Goal: Task Accomplishment & Management: Use online tool/utility

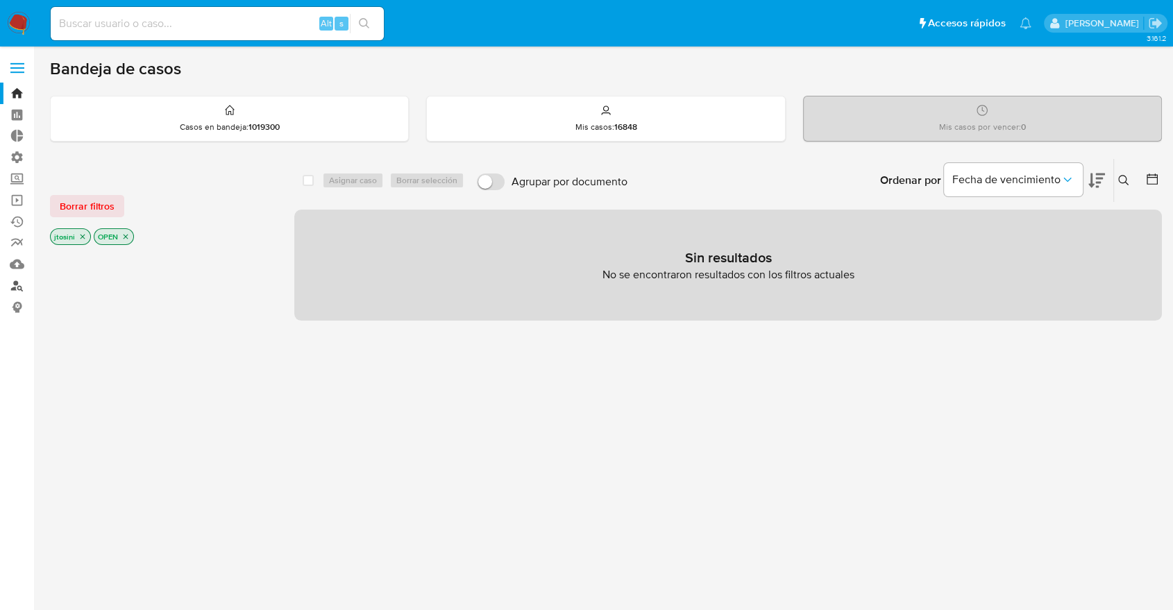
click at [18, 282] on link "Buscador de personas" at bounding box center [82, 286] width 165 height 22
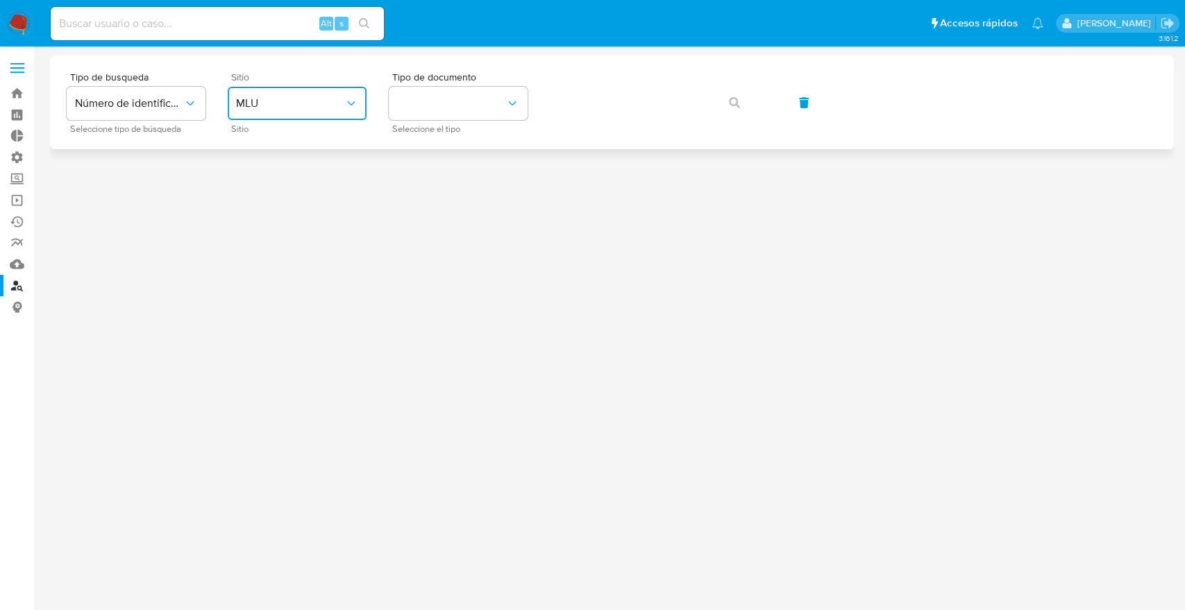
click at [306, 92] on button "MLU" at bounding box center [297, 103] width 139 height 33
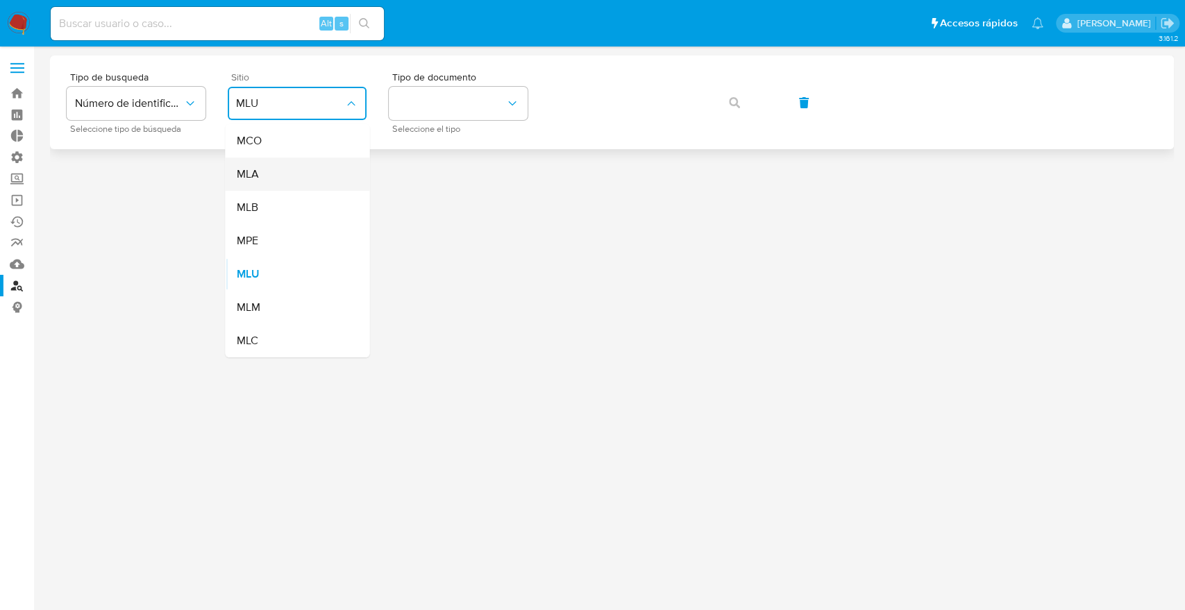
click at [275, 170] on div "MLA" at bounding box center [293, 174] width 114 height 33
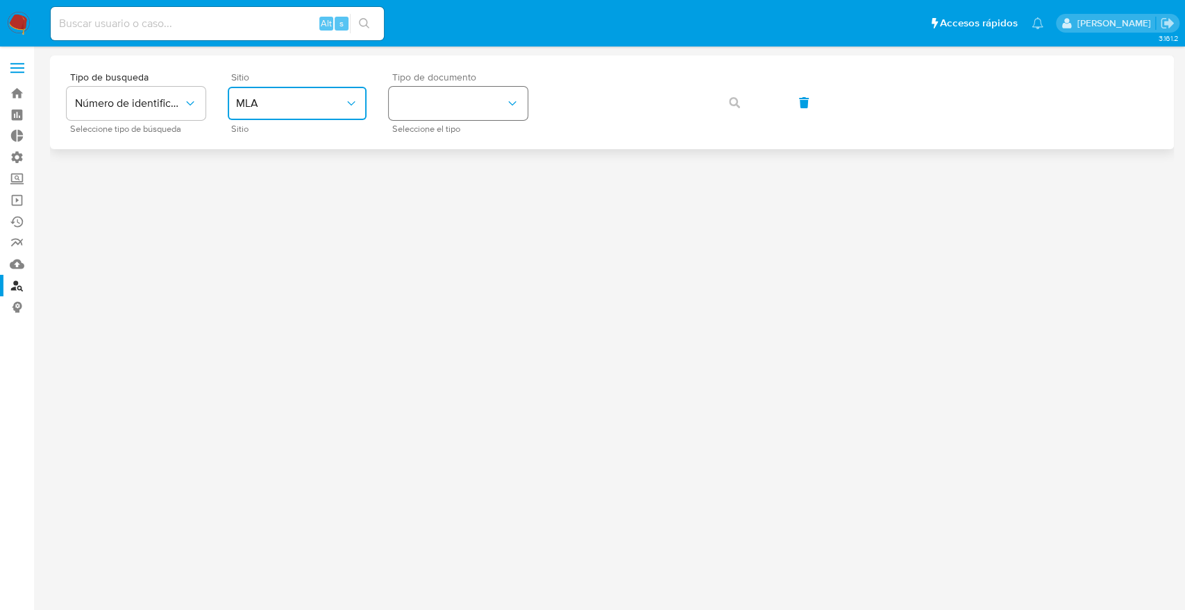
click at [444, 110] on button "identificationType" at bounding box center [458, 103] width 139 height 33
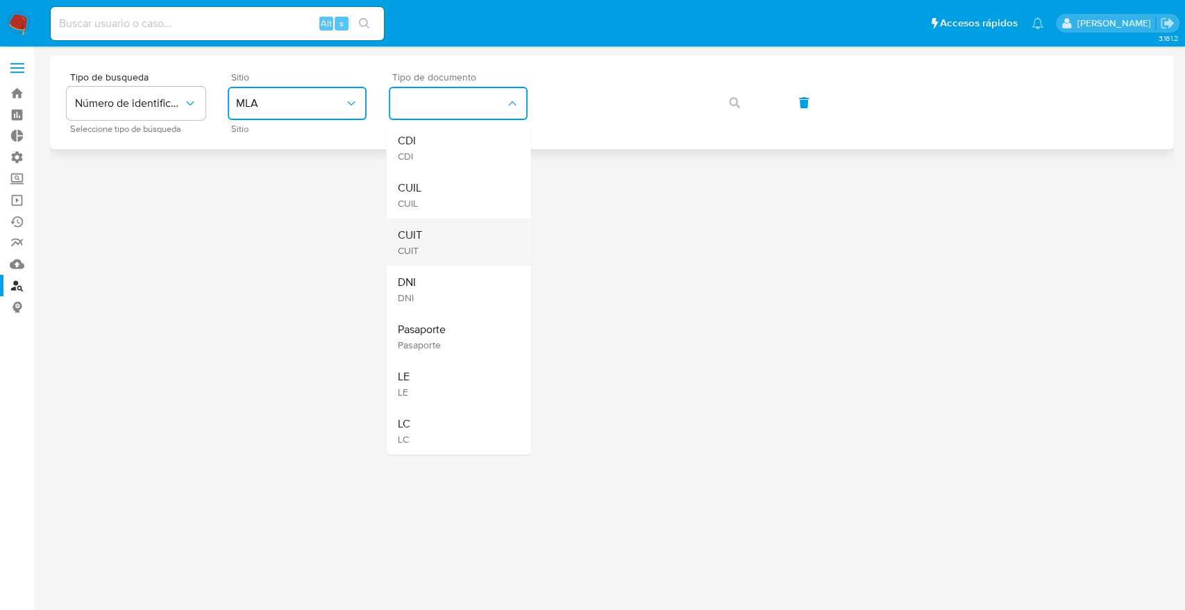
click at [435, 222] on div "CUIT CUIT" at bounding box center [454, 242] width 114 height 47
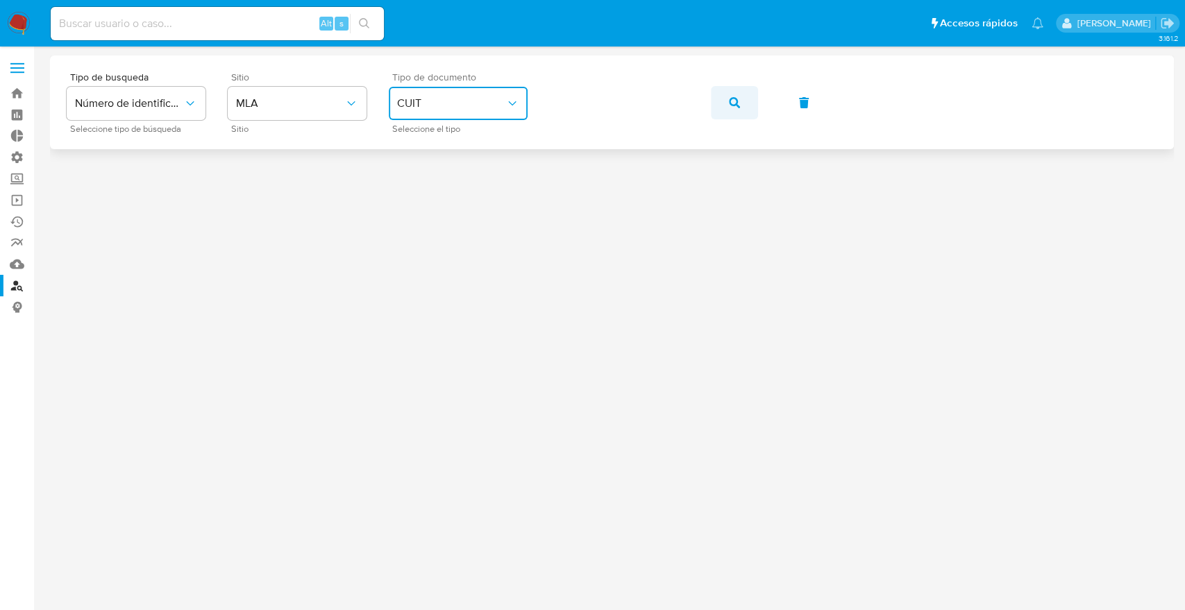
click at [738, 117] on span "button" at bounding box center [734, 102] width 11 height 31
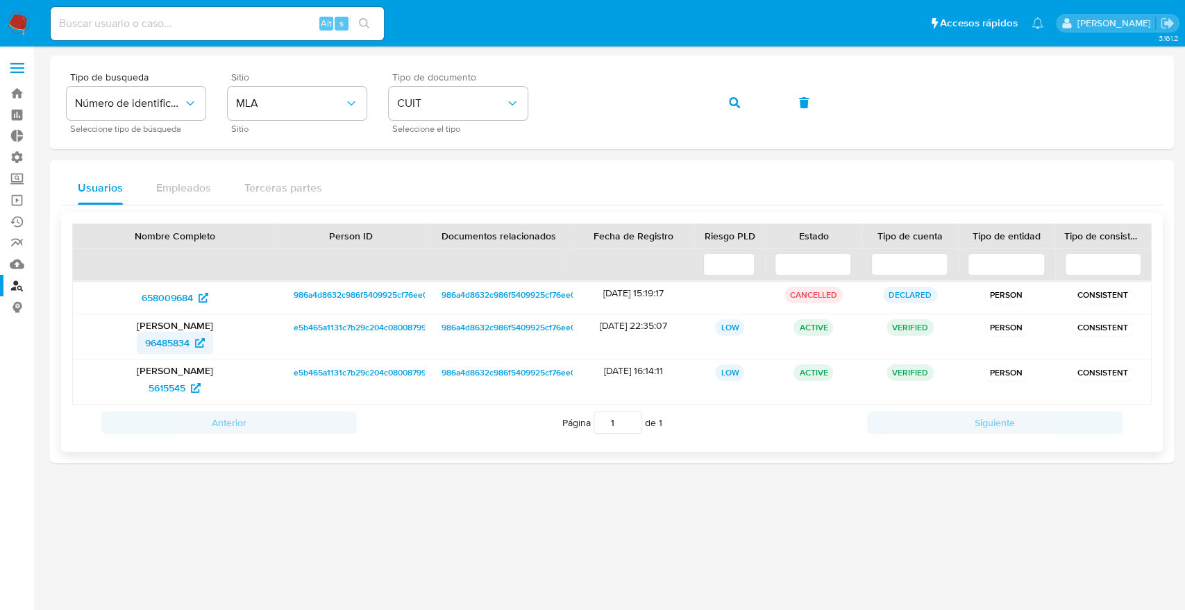
click at [160, 347] on span "96485834" at bounding box center [167, 343] width 44 height 22
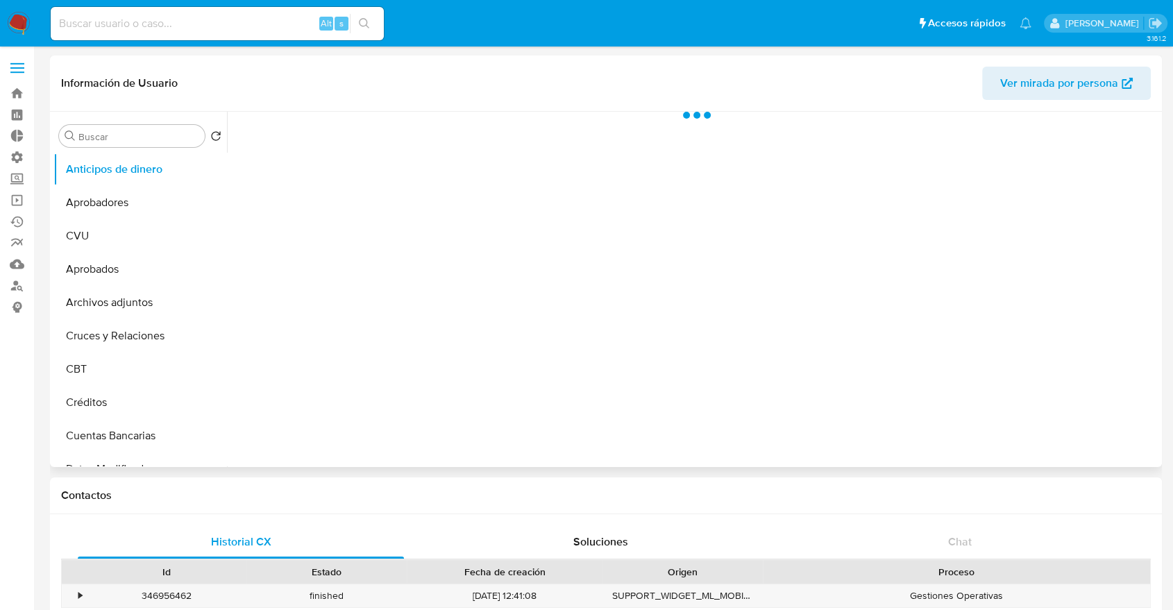
select select "10"
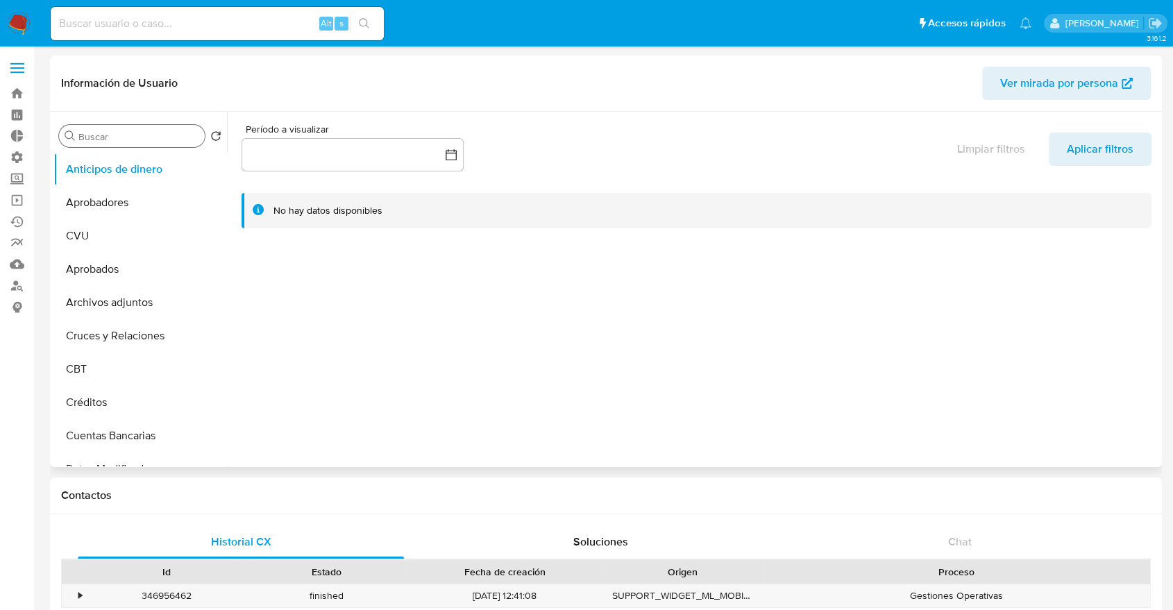
click at [172, 132] on input "Buscar" at bounding box center [138, 136] width 121 height 12
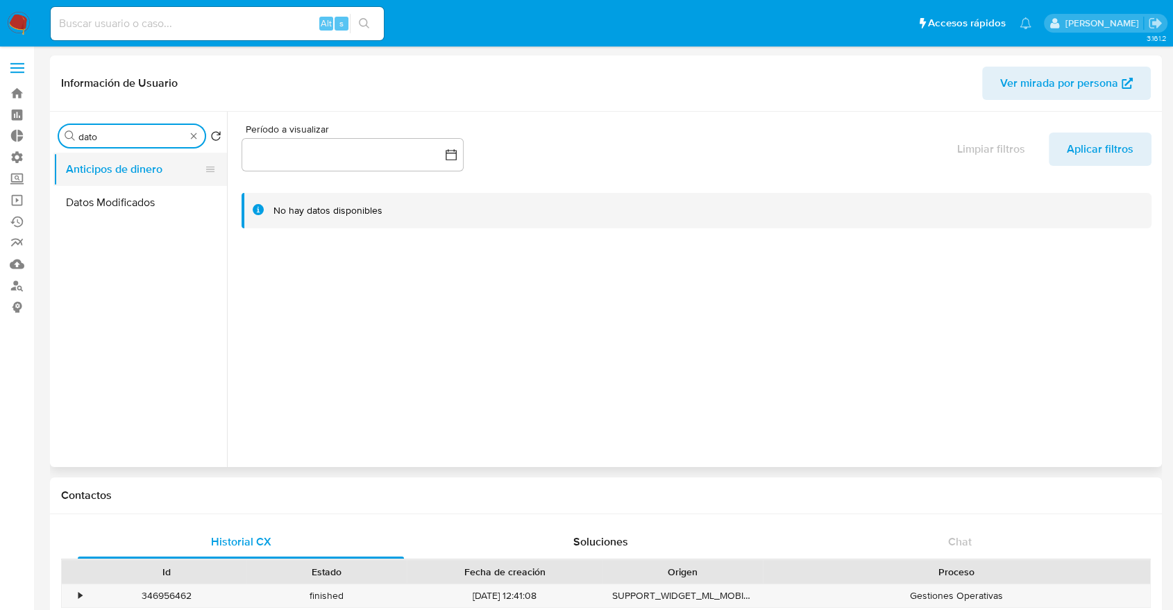
type input "dato"
click at [137, 183] on button "Anticipos de dinero" at bounding box center [134, 169] width 162 height 33
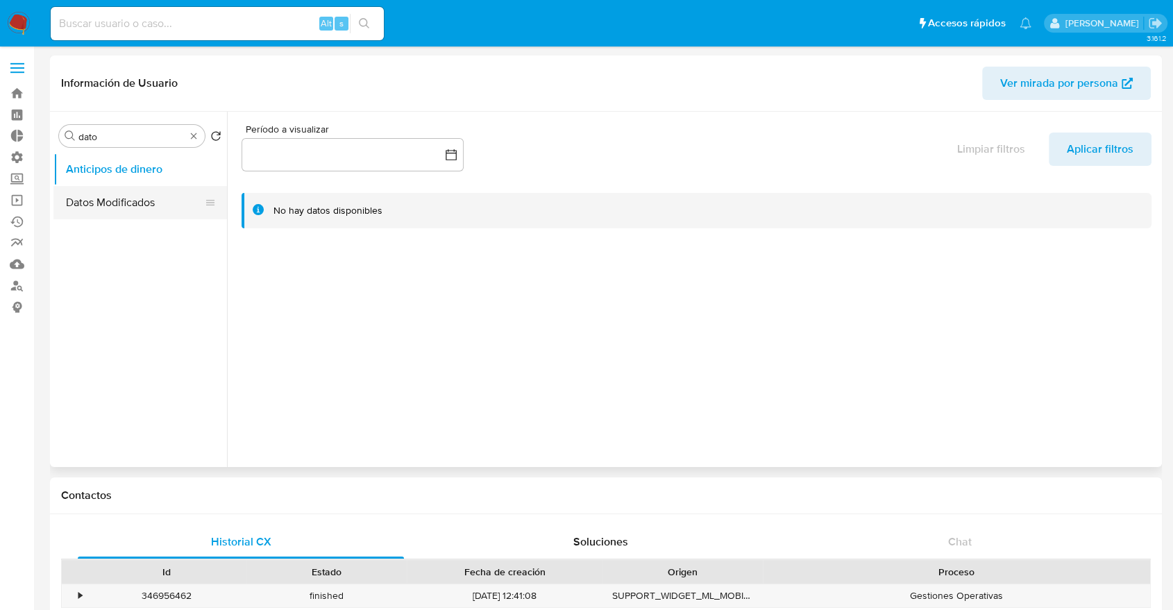
click at [133, 196] on button "Datos Modificados" at bounding box center [134, 202] width 162 height 33
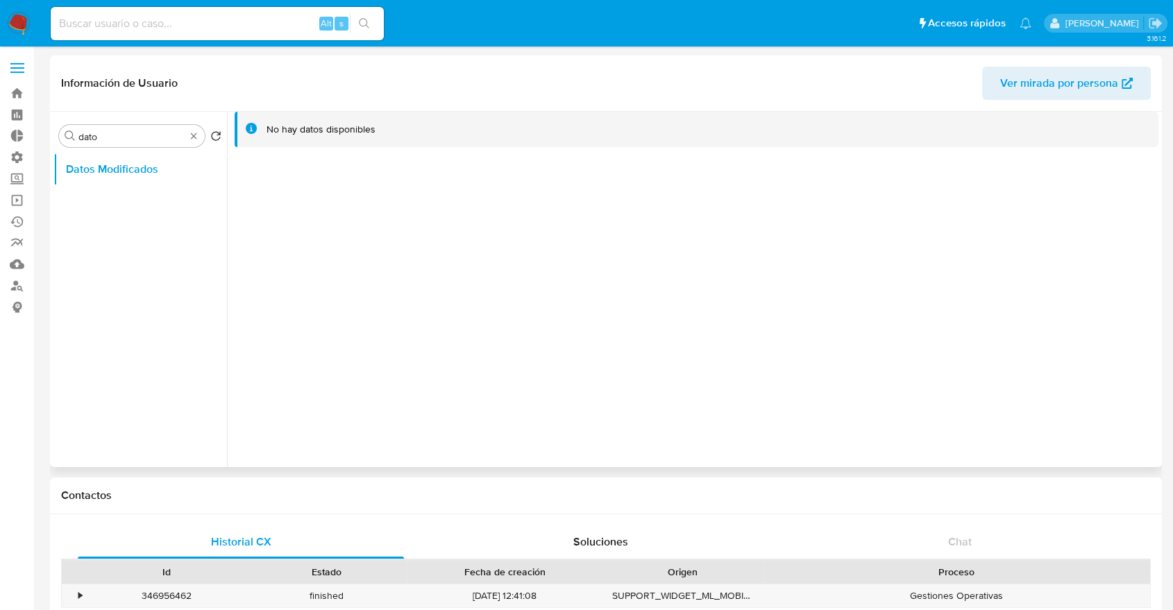
click at [833, 200] on div "No hay datos disponibles" at bounding box center [692, 289] width 931 height 355
click at [1064, 99] on span "Ver mirada por persona" at bounding box center [1059, 83] width 118 height 33
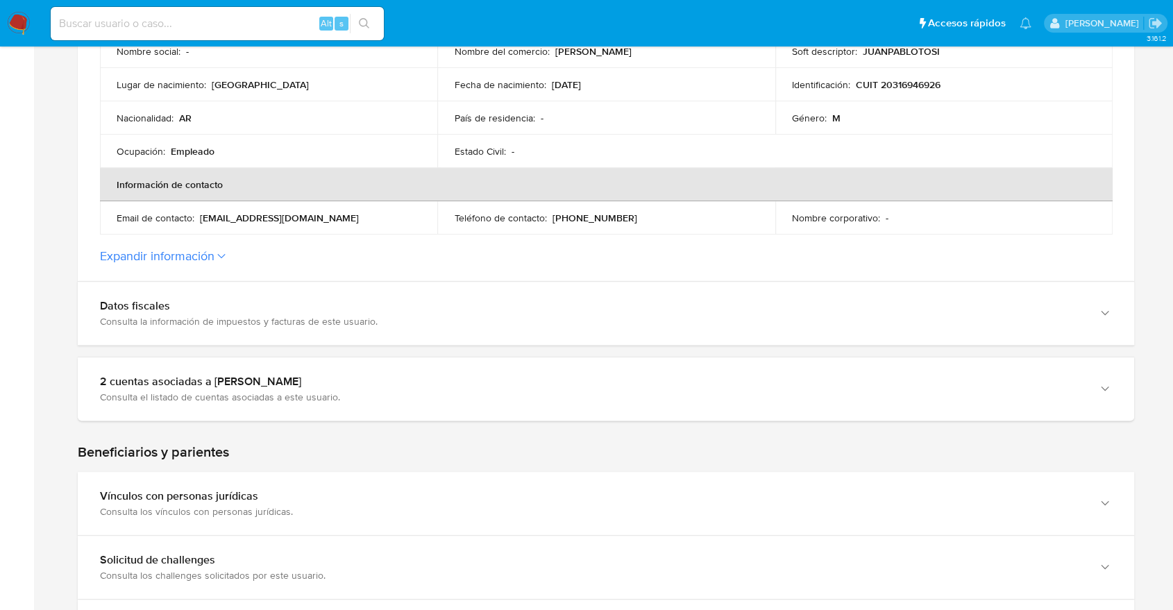
scroll to position [1282, 0]
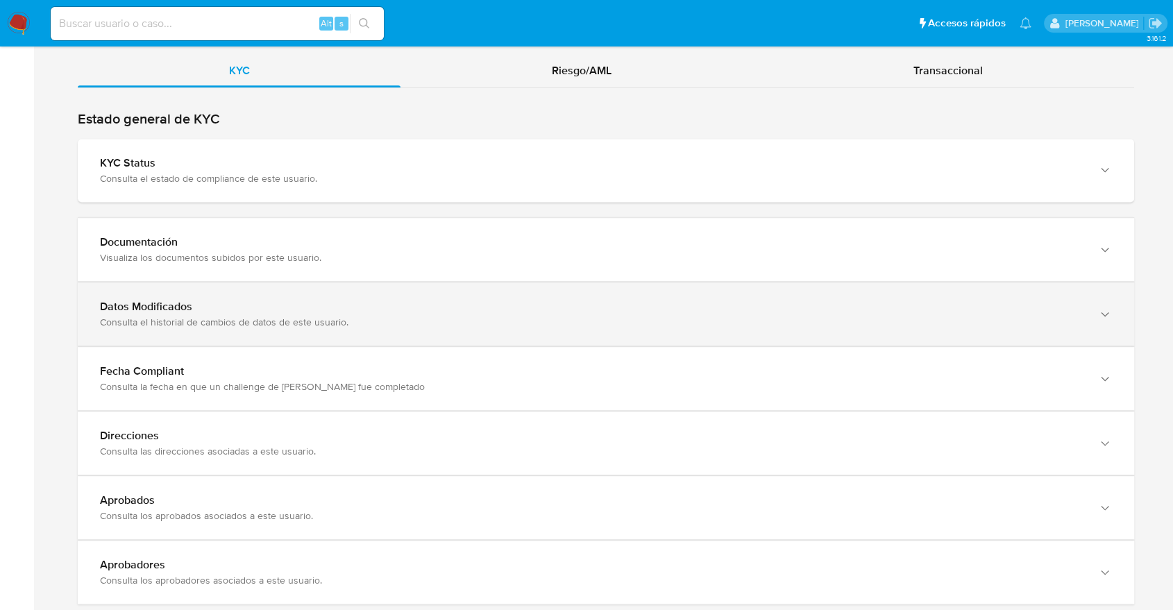
click at [151, 324] on div "Consulta el historial de cambios de datos de este usuario." at bounding box center [592, 322] width 984 height 12
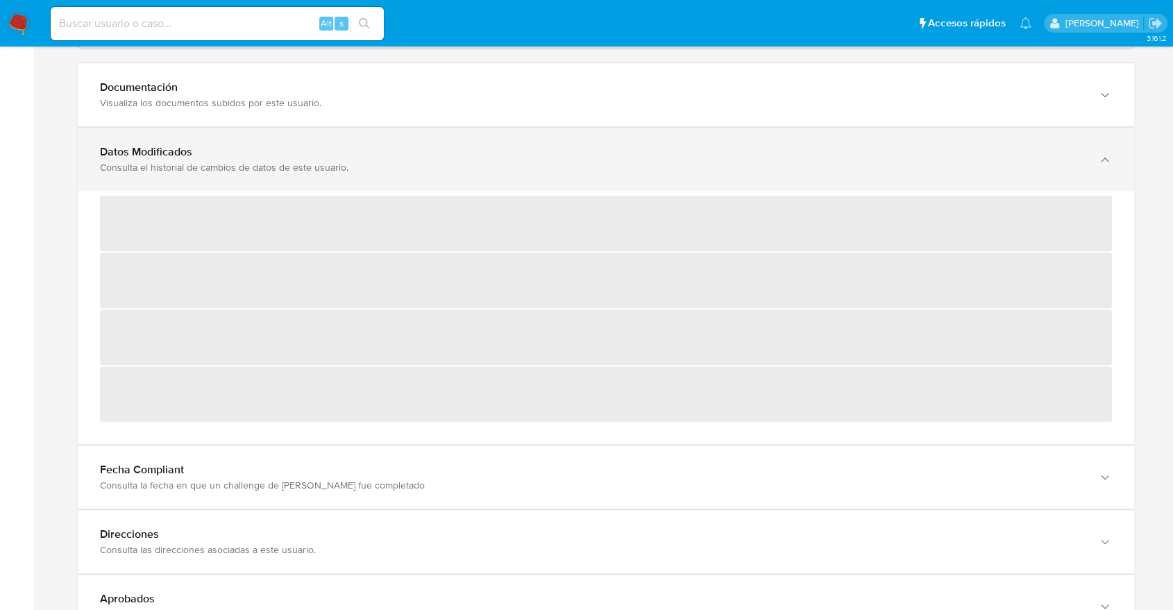
scroll to position [1427, 0]
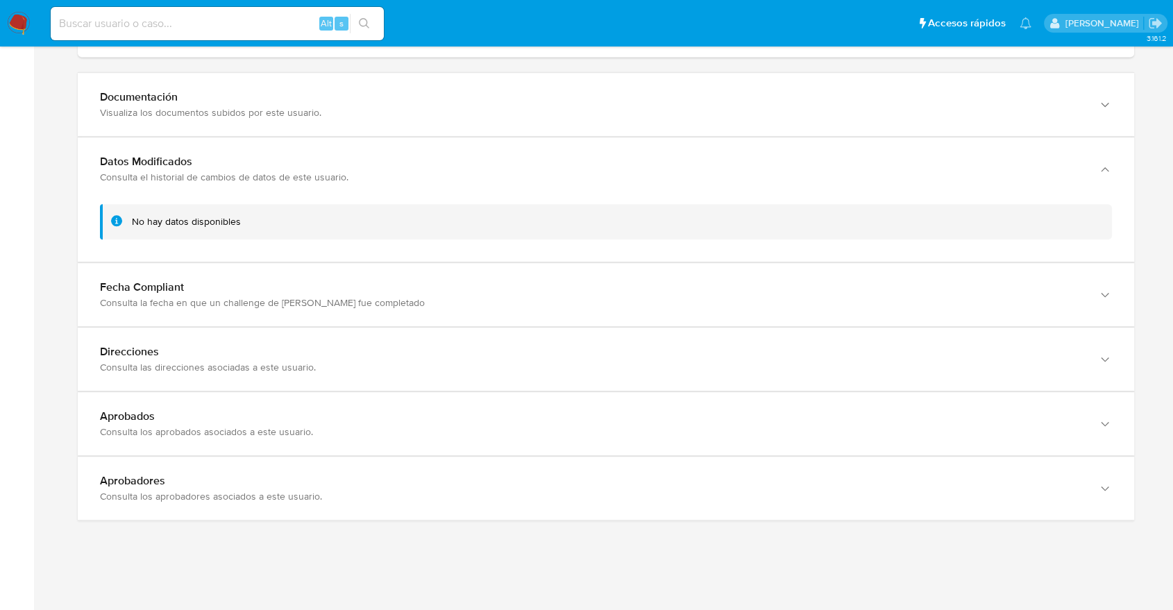
click at [194, 219] on div "No hay datos disponibles" at bounding box center [186, 221] width 109 height 13
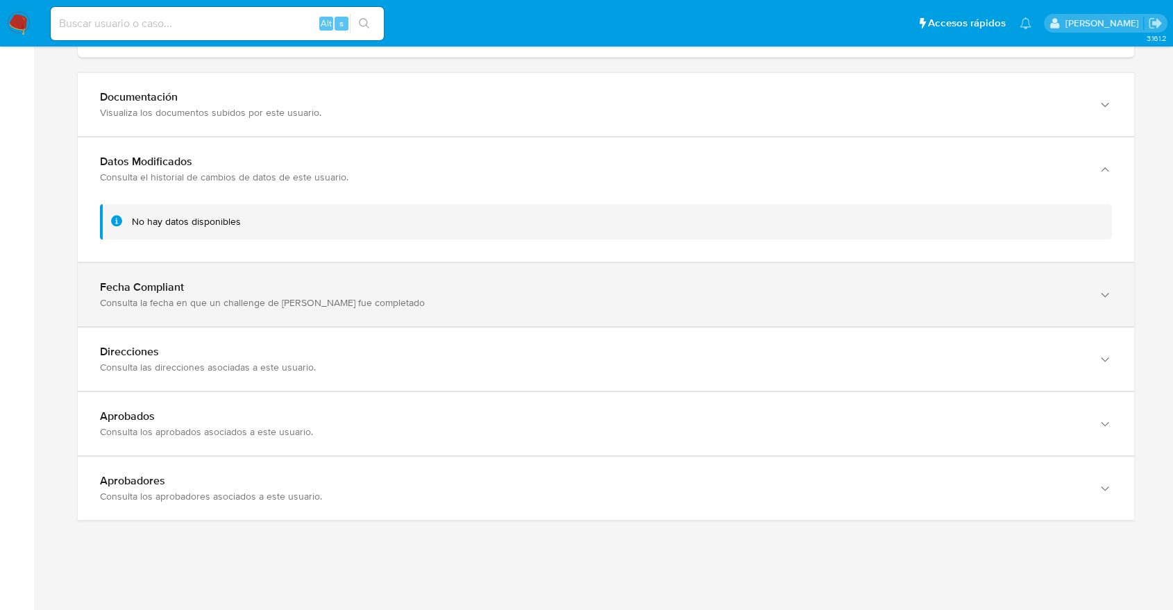
click at [263, 289] on div "Fecha Compliant" at bounding box center [592, 287] width 984 height 14
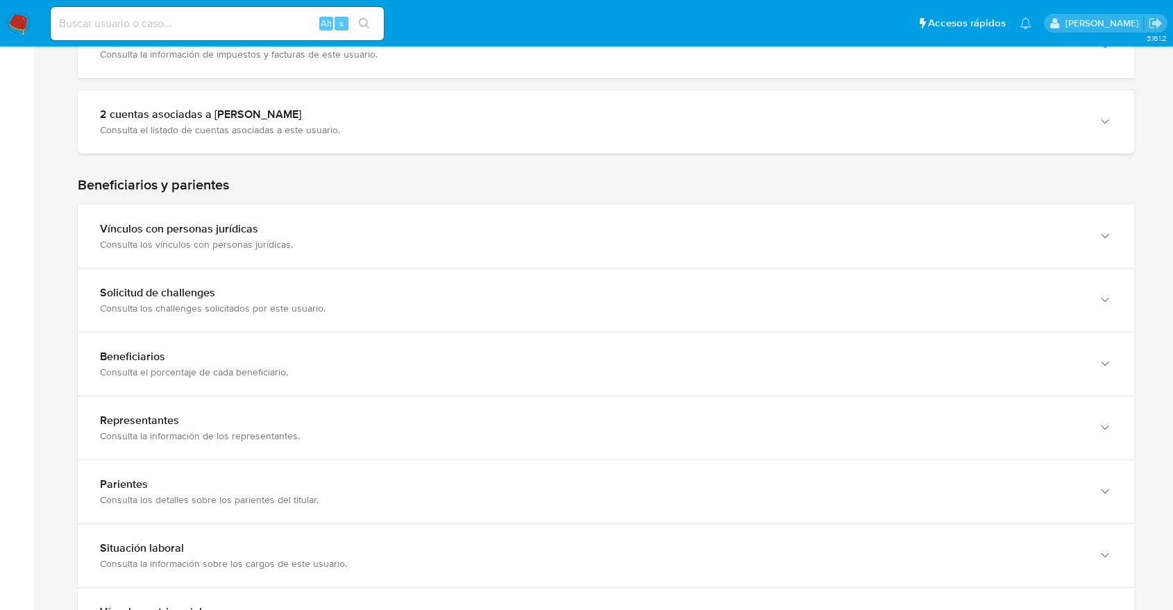
scroll to position [0, 0]
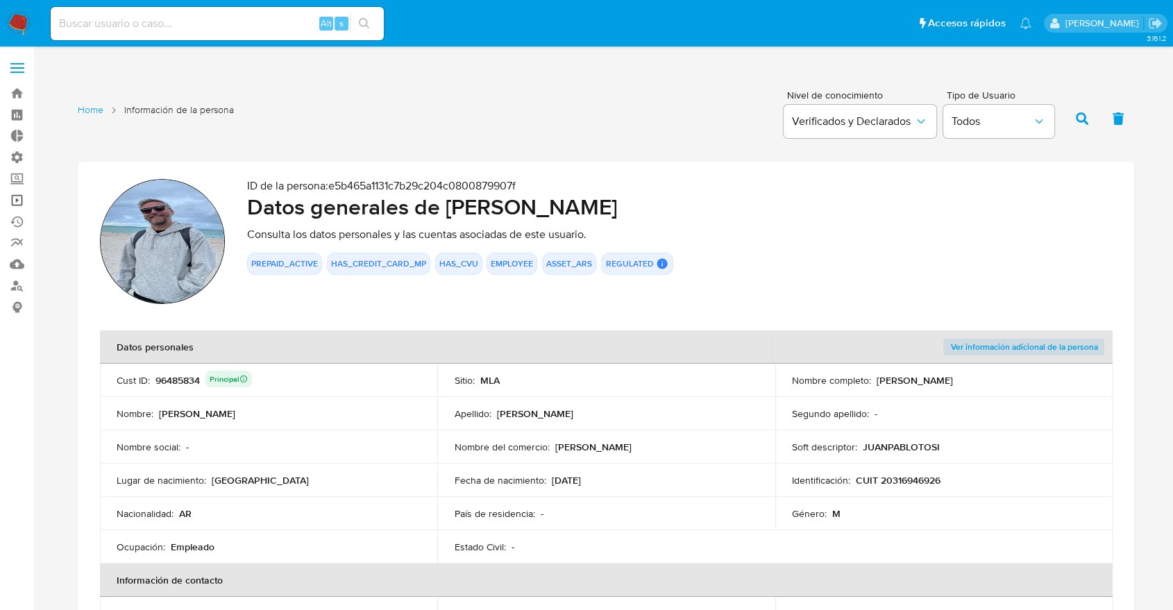
click at [28, 198] on link "Operaciones masivas" at bounding box center [82, 200] width 165 height 22
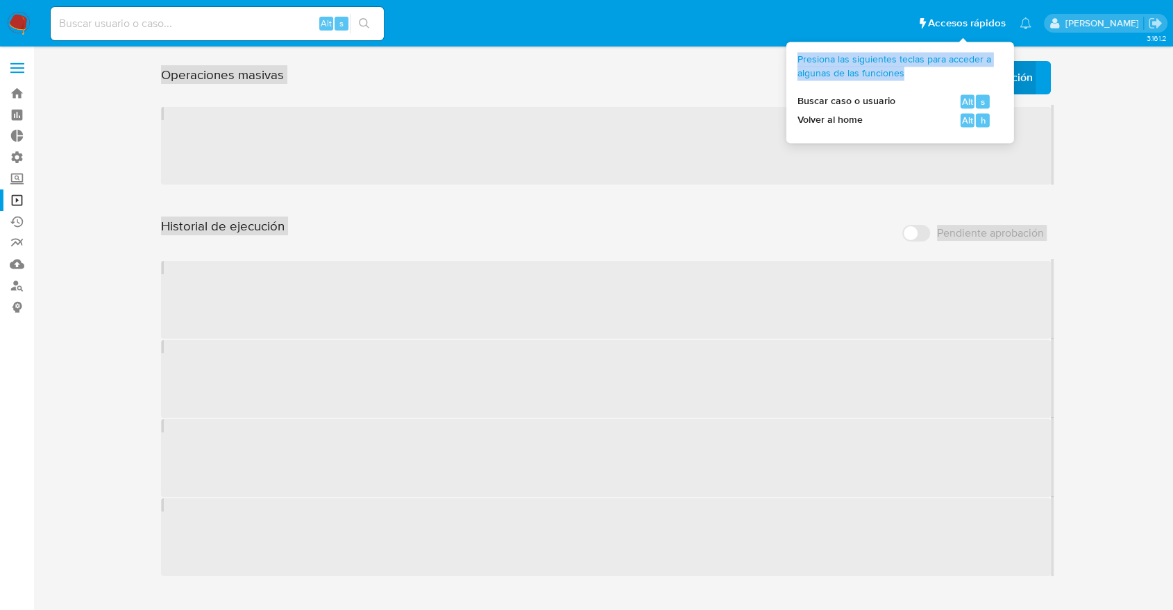
drag, startPoint x: 960, startPoint y: 69, endPoint x: 1061, endPoint y: 69, distance: 100.6
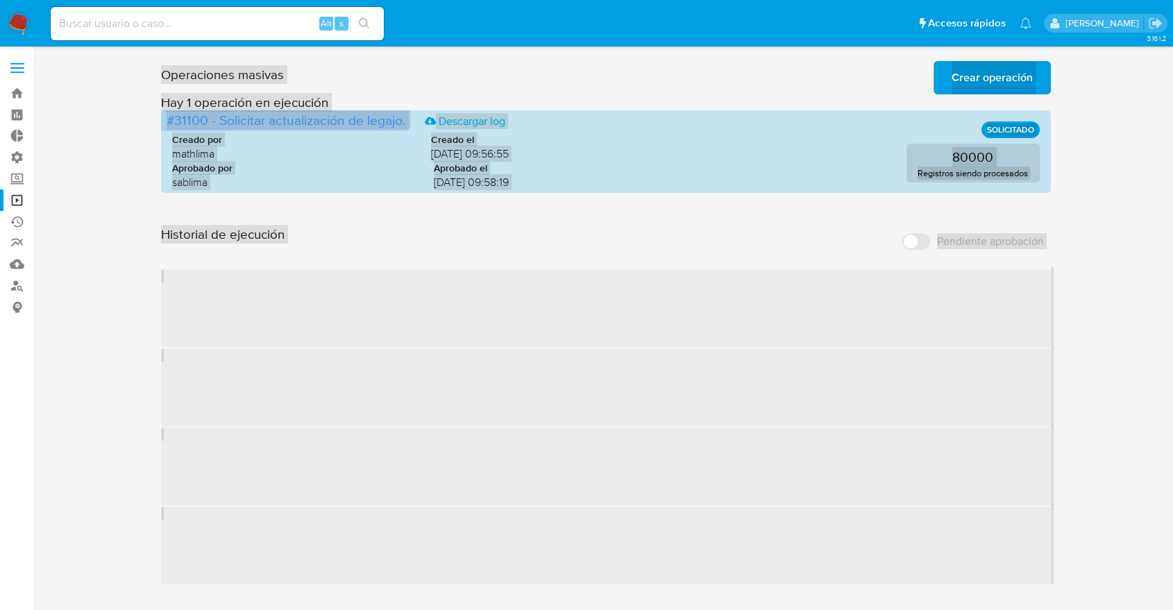
click at [1061, 69] on div "Operaciones masivas Crear operación Sólo puede haber hasta un máximo de 5 opera…" at bounding box center [606, 320] width 1112 height 529
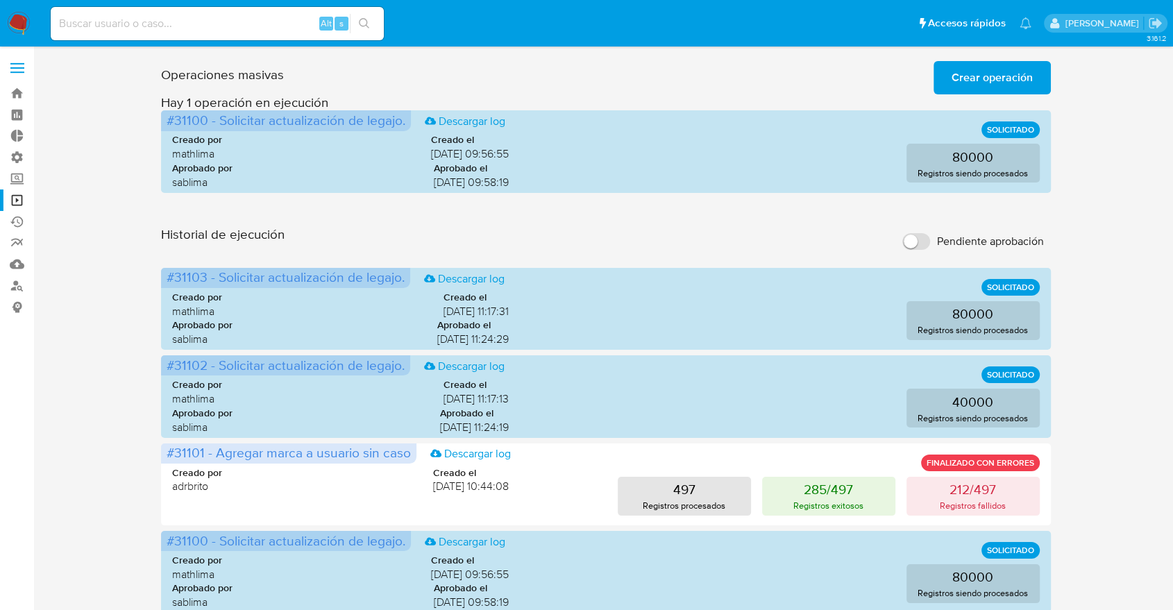
click at [1044, 73] on button "Crear operación" at bounding box center [991, 77] width 117 height 33
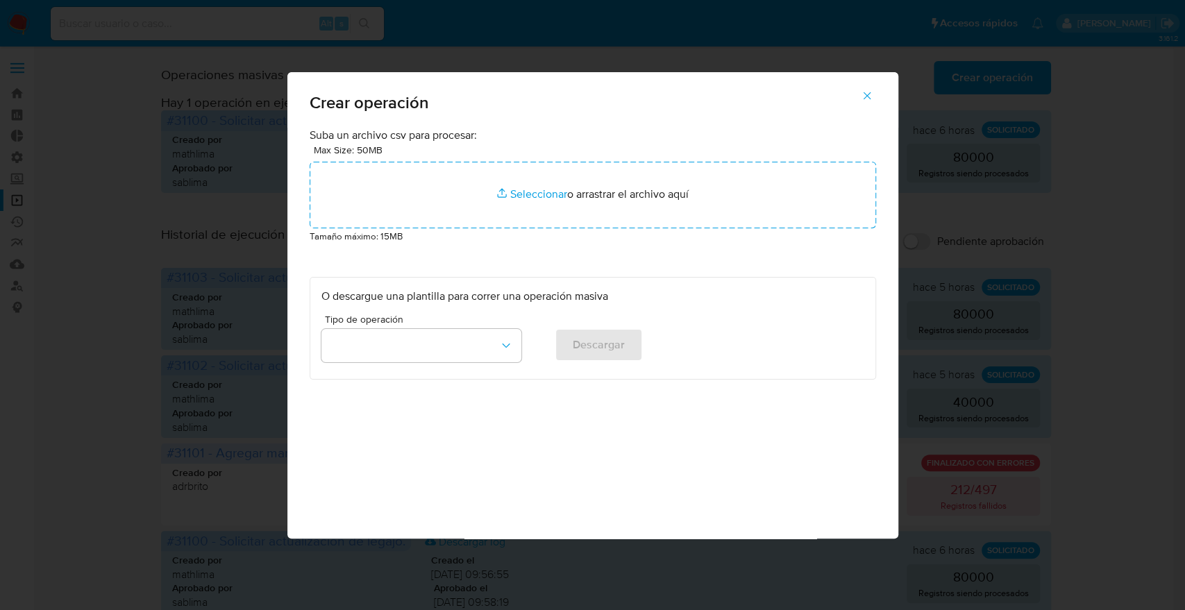
drag, startPoint x: 563, startPoint y: 209, endPoint x: 484, endPoint y: 326, distance: 141.5
click at [484, 326] on div "Suba un archivo csv para procesar: Max Size: 50MB Seleccionar archivos Seleccio…" at bounding box center [593, 254] width 566 height 253
click at [483, 326] on div "Tipo de operación" at bounding box center [421, 340] width 200 height 53
click at [458, 347] on button "button" at bounding box center [421, 345] width 200 height 33
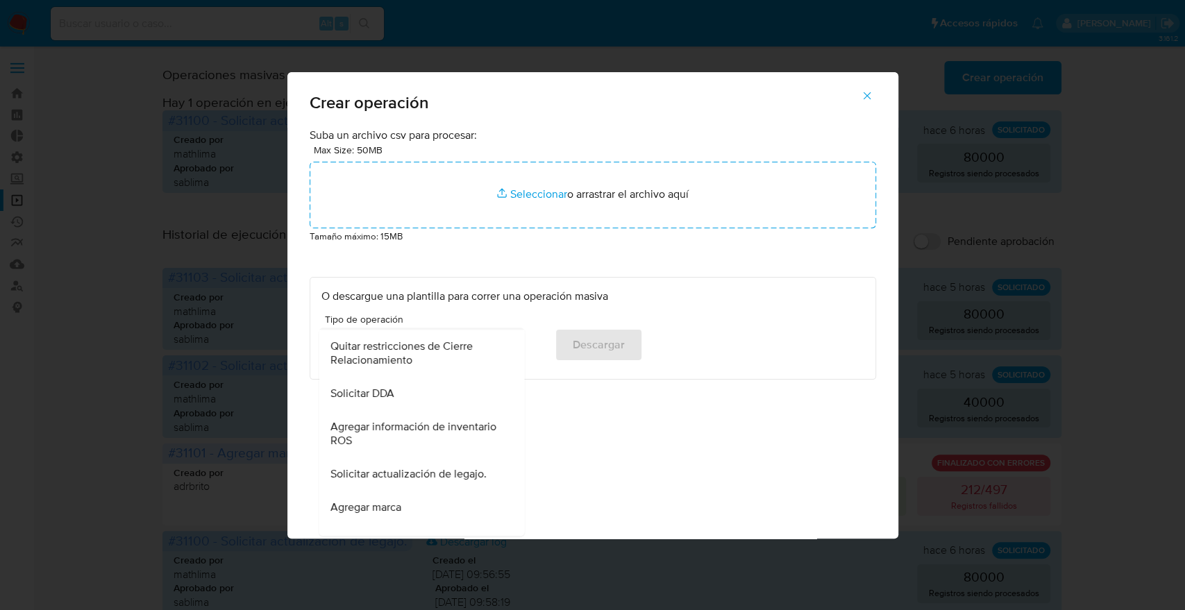
scroll to position [616, 0]
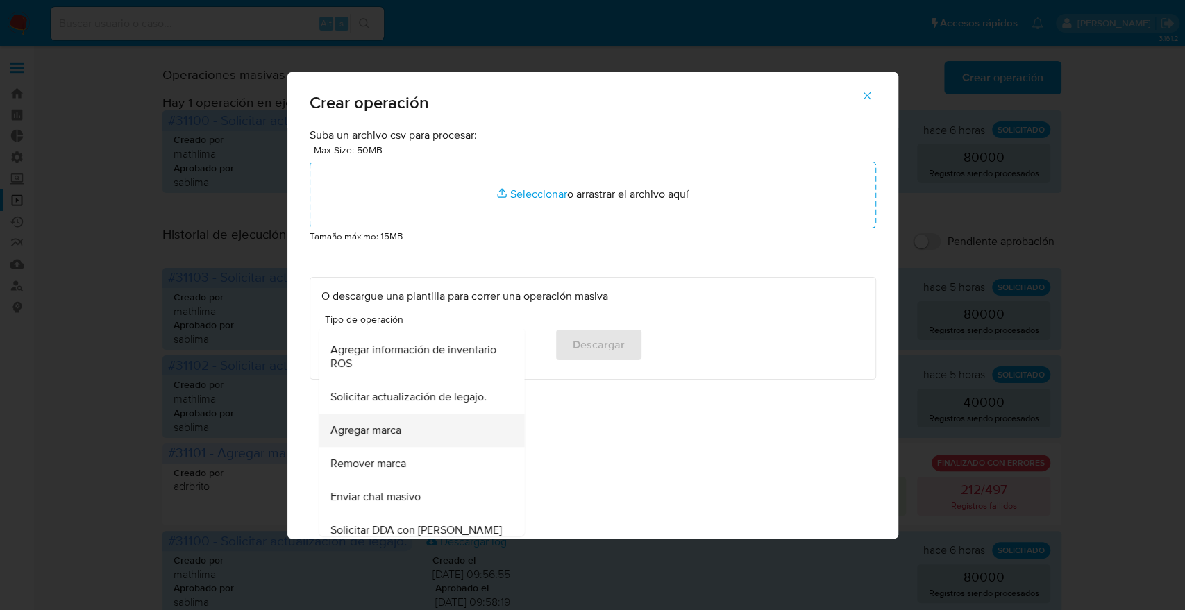
click at [445, 445] on div "Agregar marca" at bounding box center [417, 430] width 175 height 33
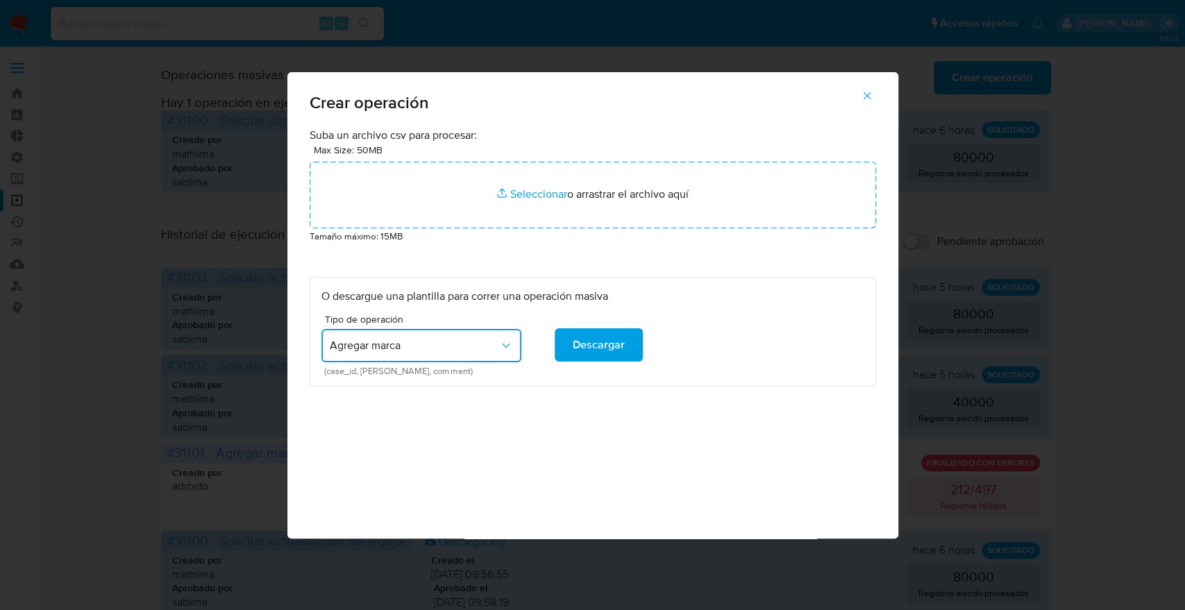
click at [447, 344] on span "Agregar marca" at bounding box center [414, 346] width 169 height 14
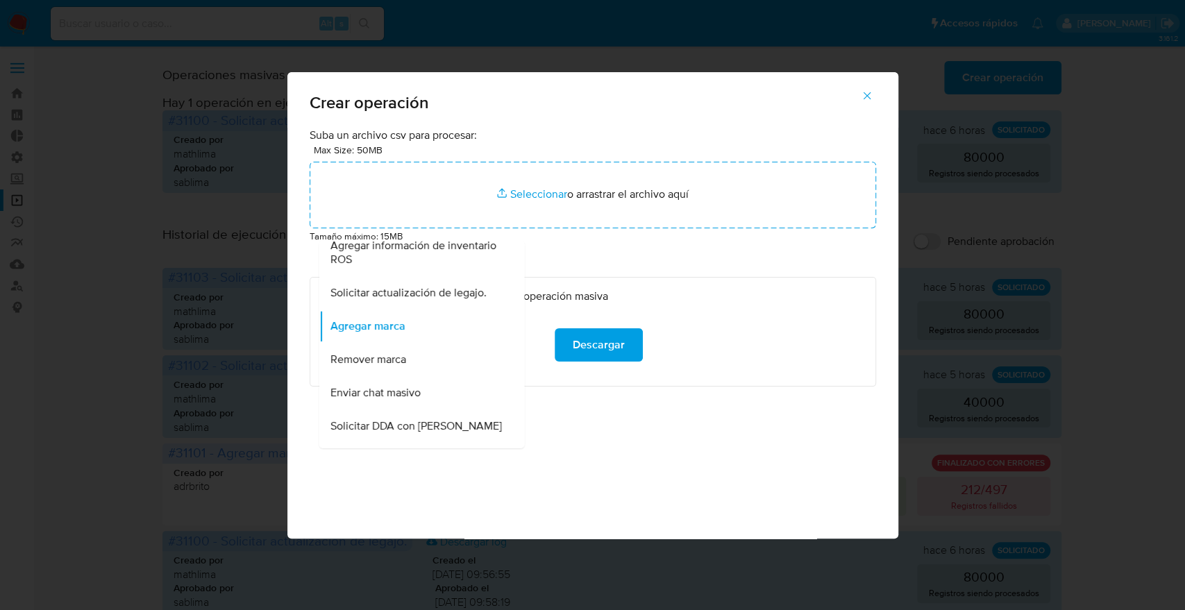
scroll to position [627, 0]
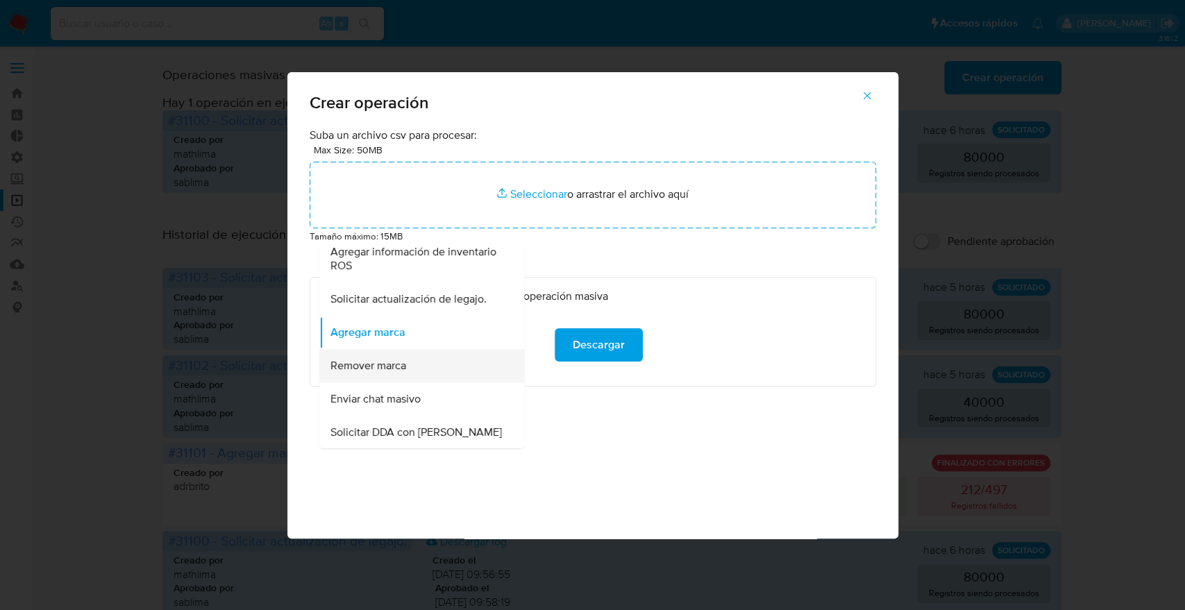
click at [426, 373] on div "Remover marca" at bounding box center [417, 365] width 175 height 33
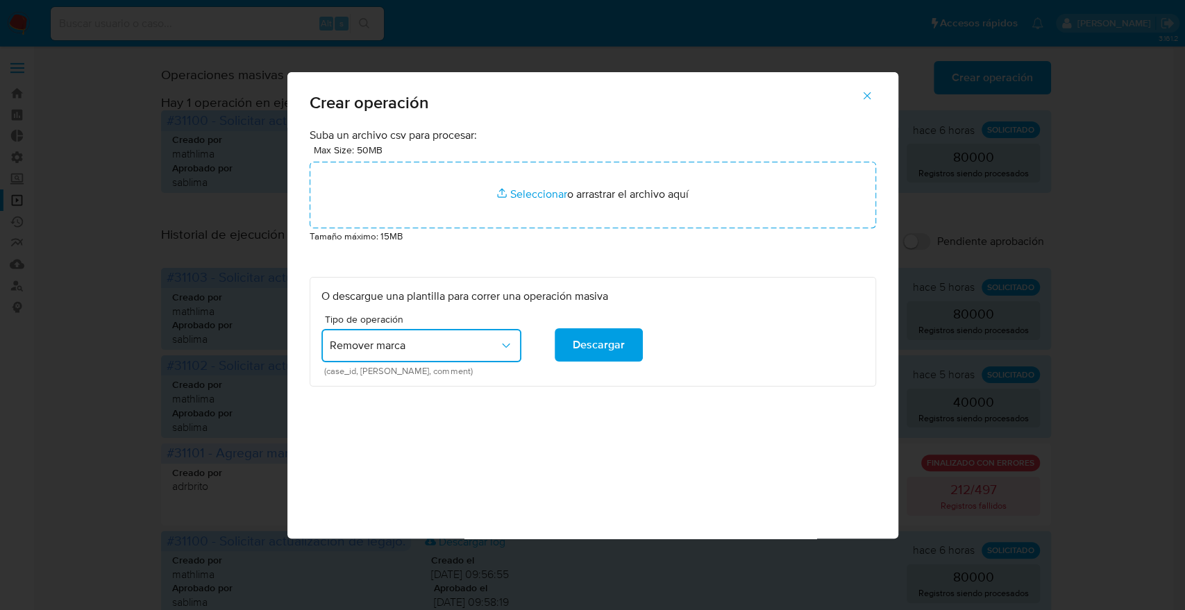
click at [424, 354] on button "Remover marca" at bounding box center [421, 345] width 200 height 33
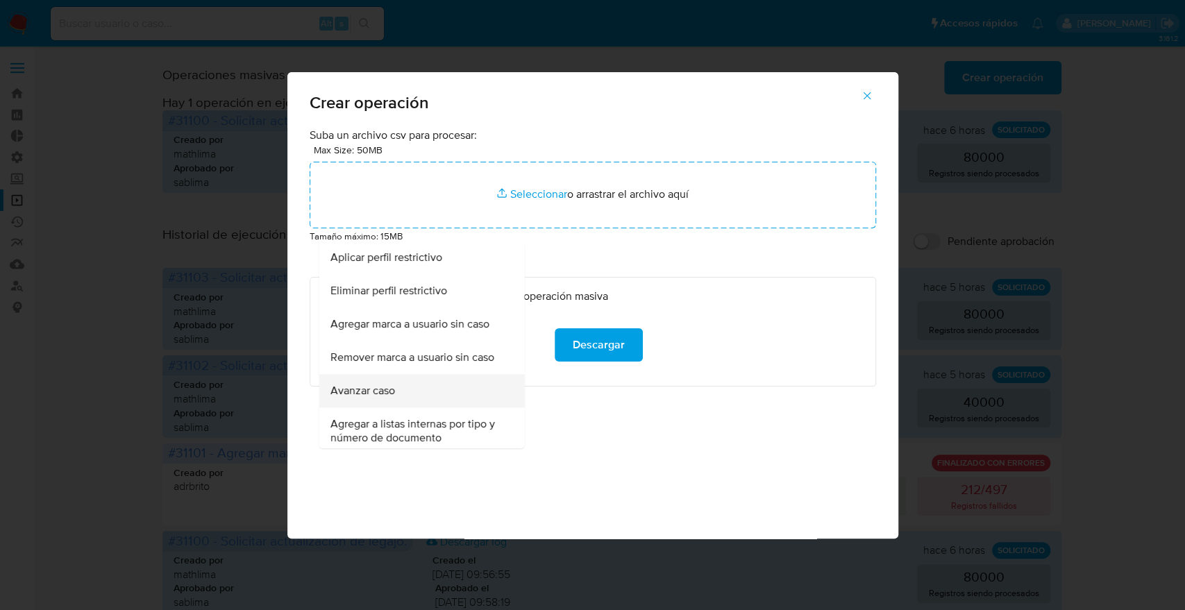
scroll to position [935, 0]
